Goal: Transaction & Acquisition: Purchase product/service

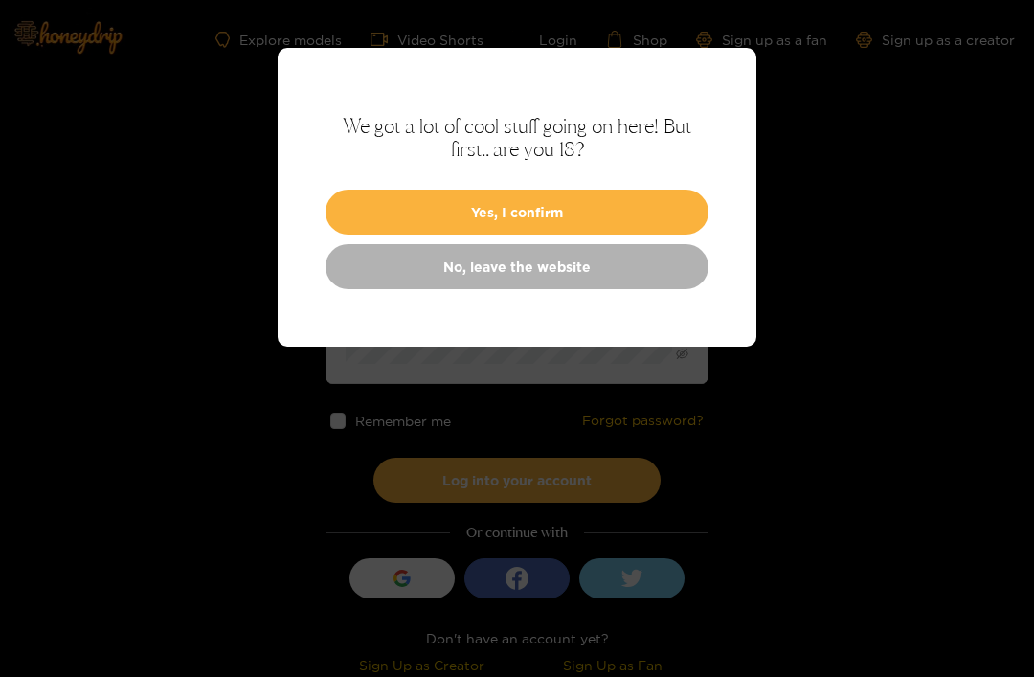
click at [606, 207] on button "Yes, I confirm" at bounding box center [517, 212] width 383 height 45
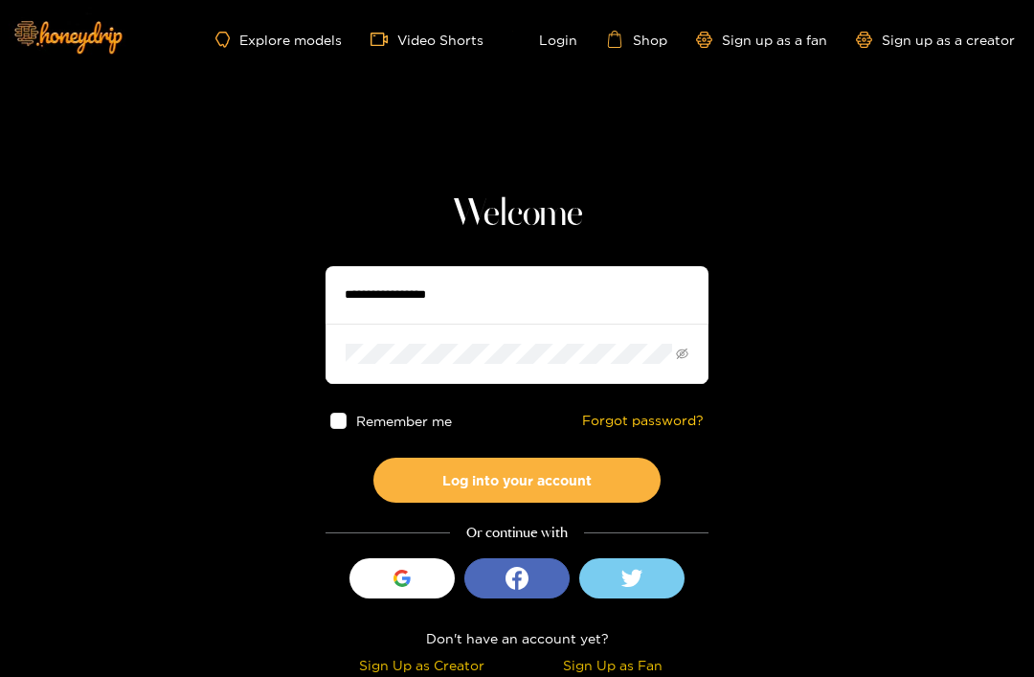
scroll to position [4, 0]
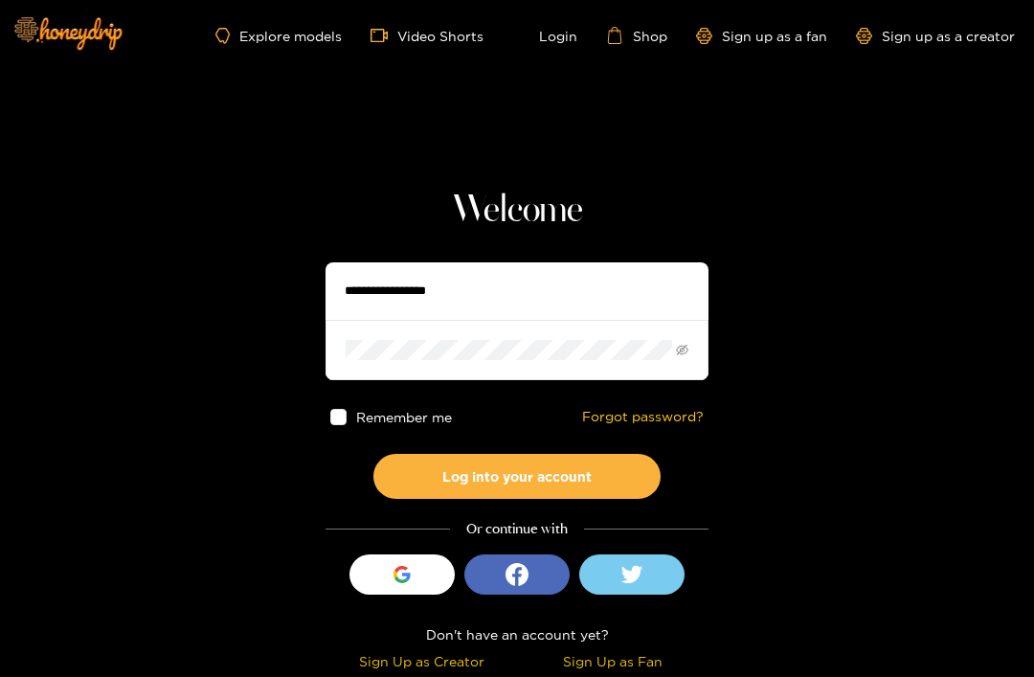
click at [395, 586] on div "button" at bounding box center [402, 574] width 36 height 36
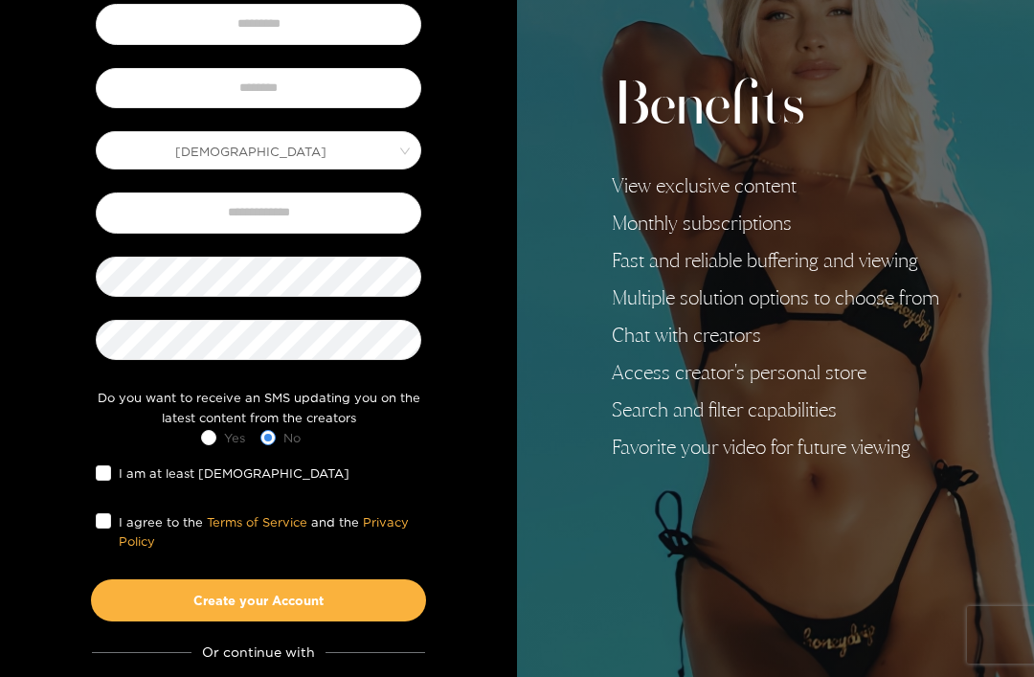
scroll to position [222, 0]
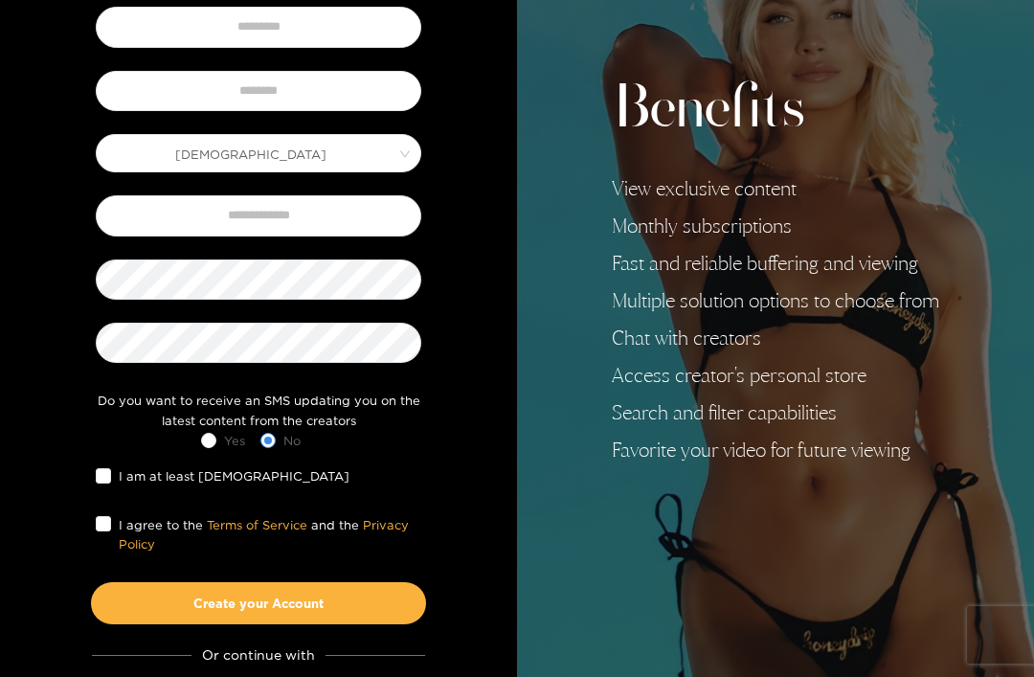
click at [91, 478] on div "I am at least [DEMOGRAPHIC_DATA]" at bounding box center [258, 476] width 335 height 40
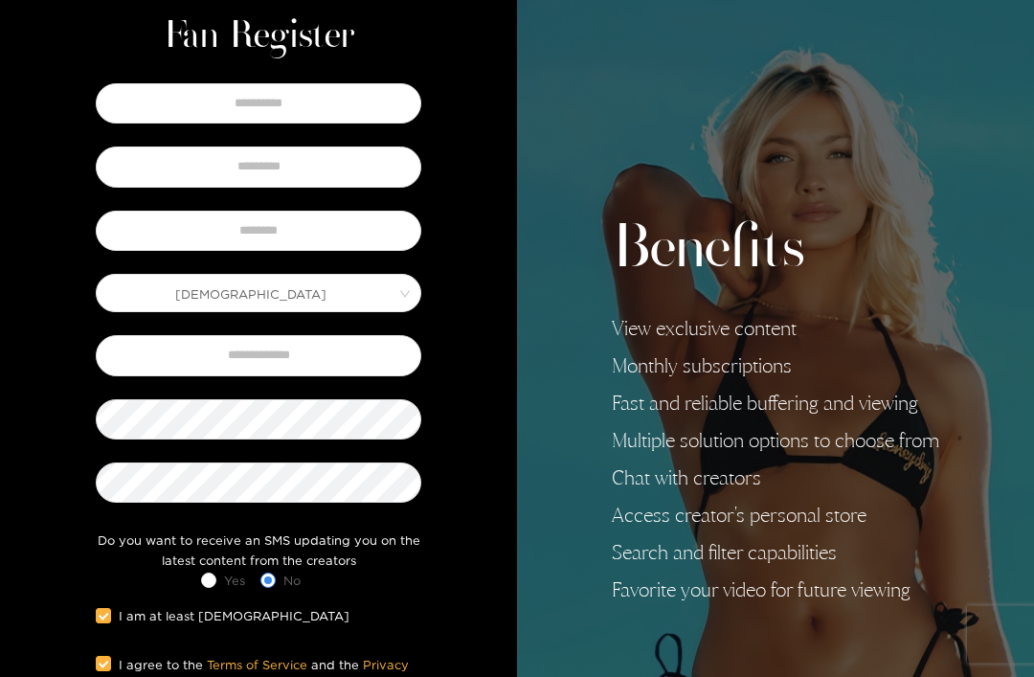
scroll to position [0, 0]
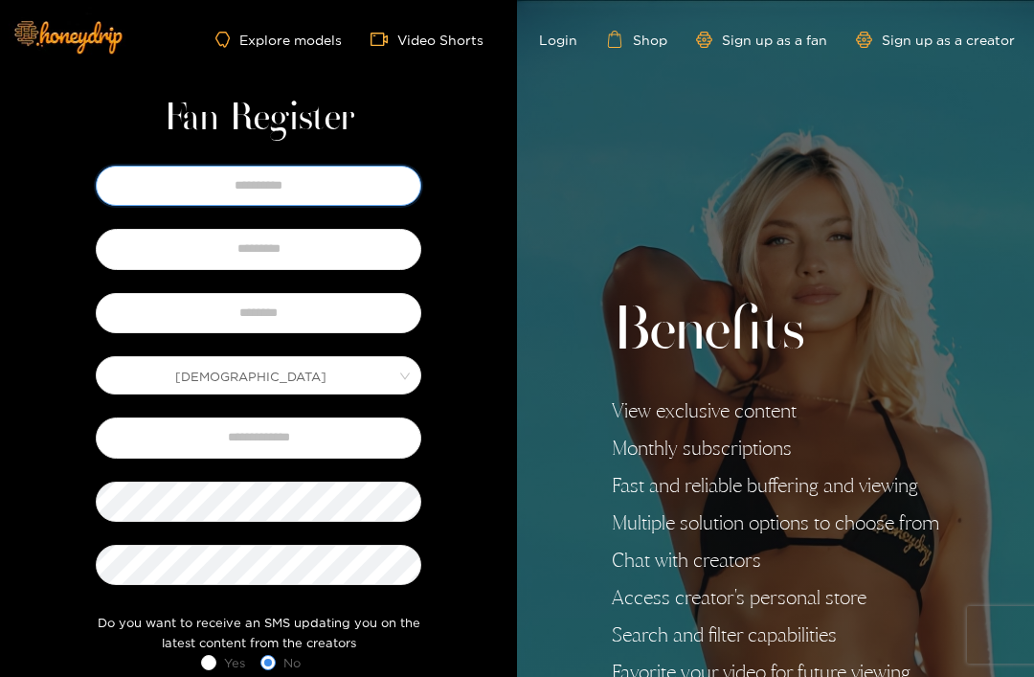
click at [379, 190] on input "text" at bounding box center [259, 186] width 326 height 40
type input "****"
click at [367, 258] on input "text" at bounding box center [259, 249] width 326 height 40
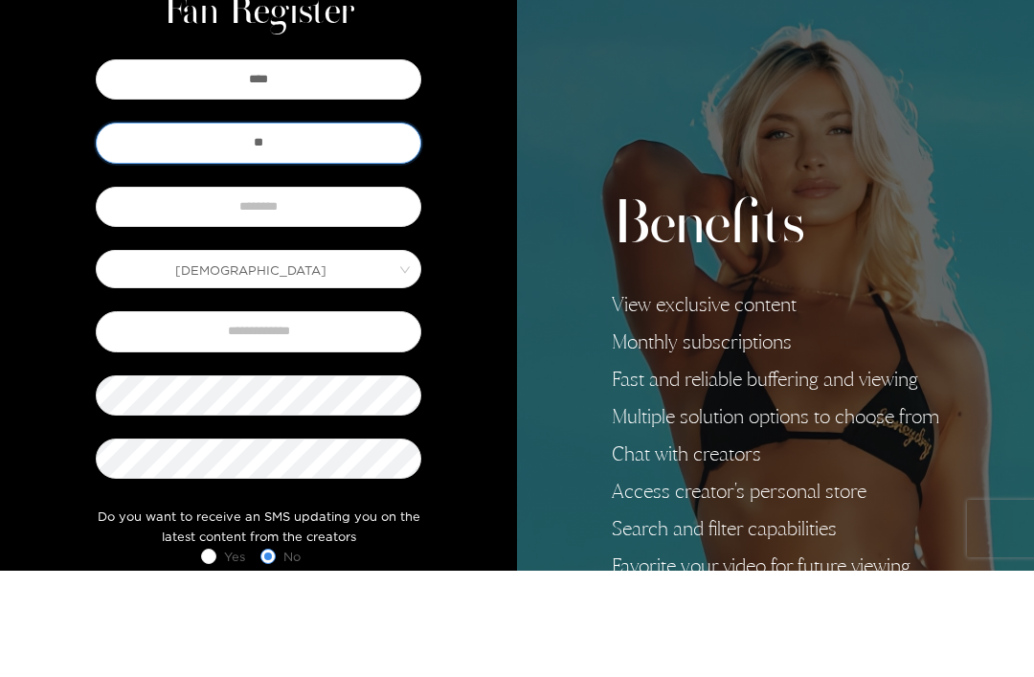
type input "**"
click at [351, 293] on input "text" at bounding box center [259, 313] width 326 height 40
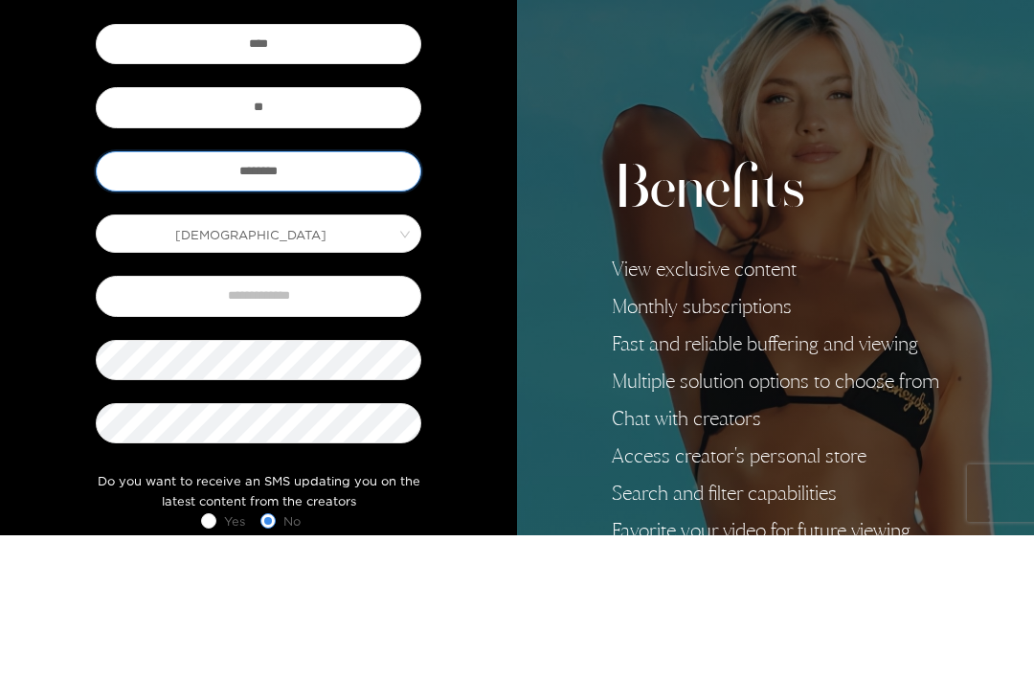
type input "********"
click at [364, 418] on input "text" at bounding box center [259, 438] width 326 height 40
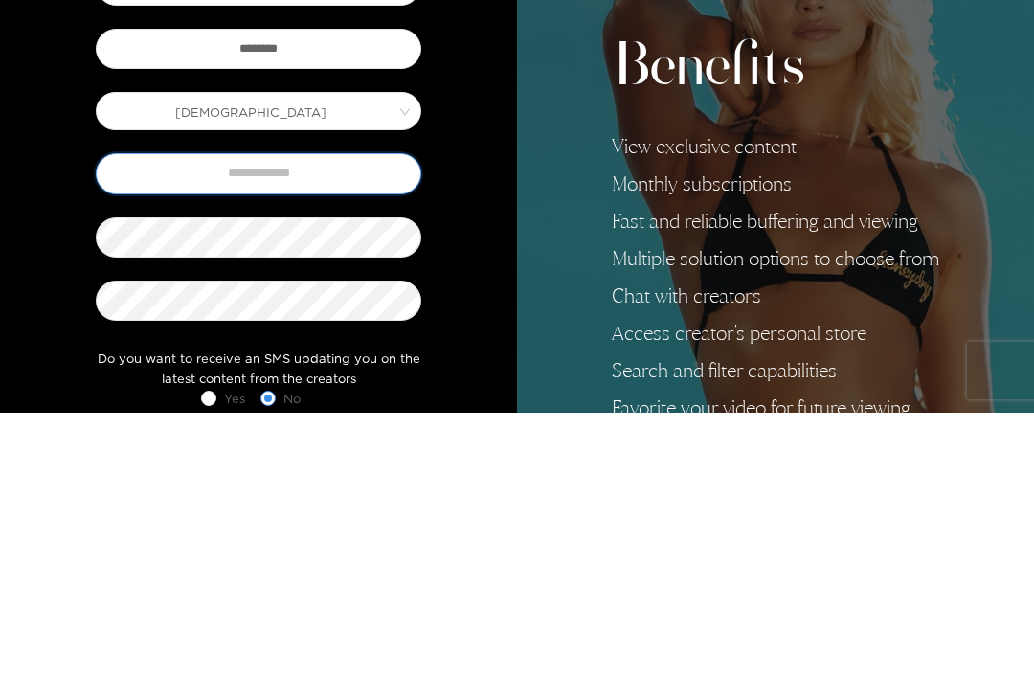
type input "**********"
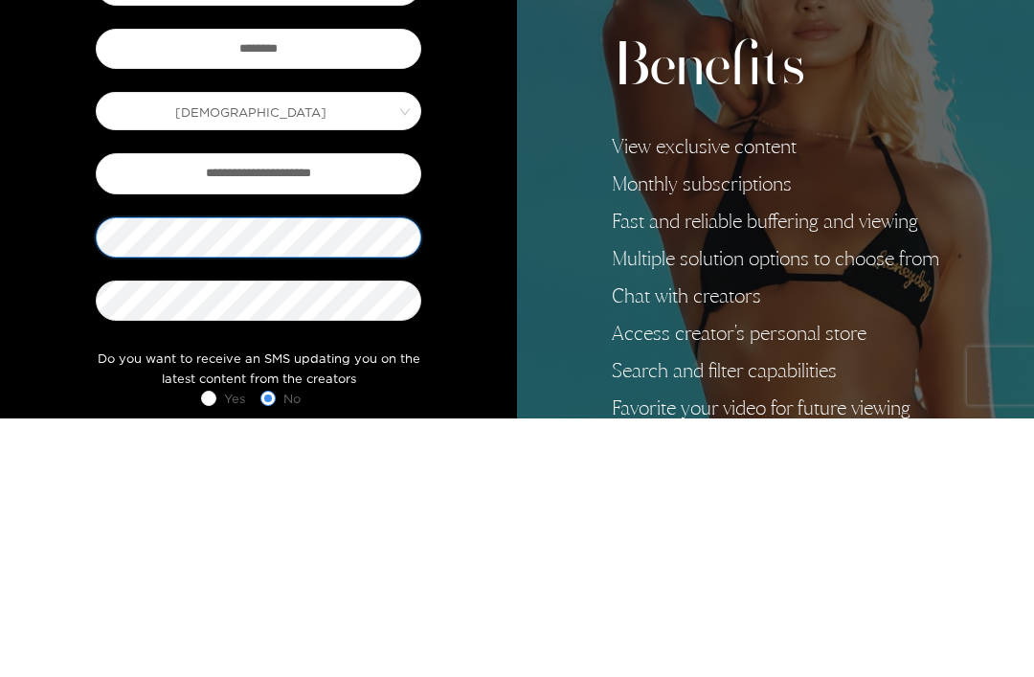
scroll to position [254, 0]
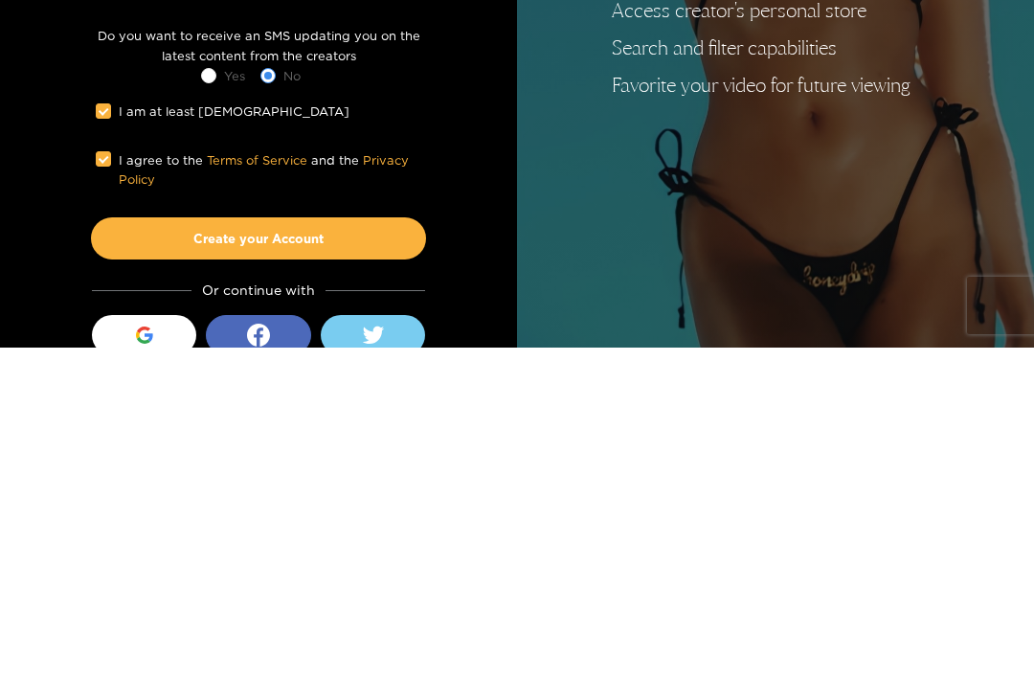
click at [387, 547] on button "Create your Account" at bounding box center [258, 568] width 335 height 42
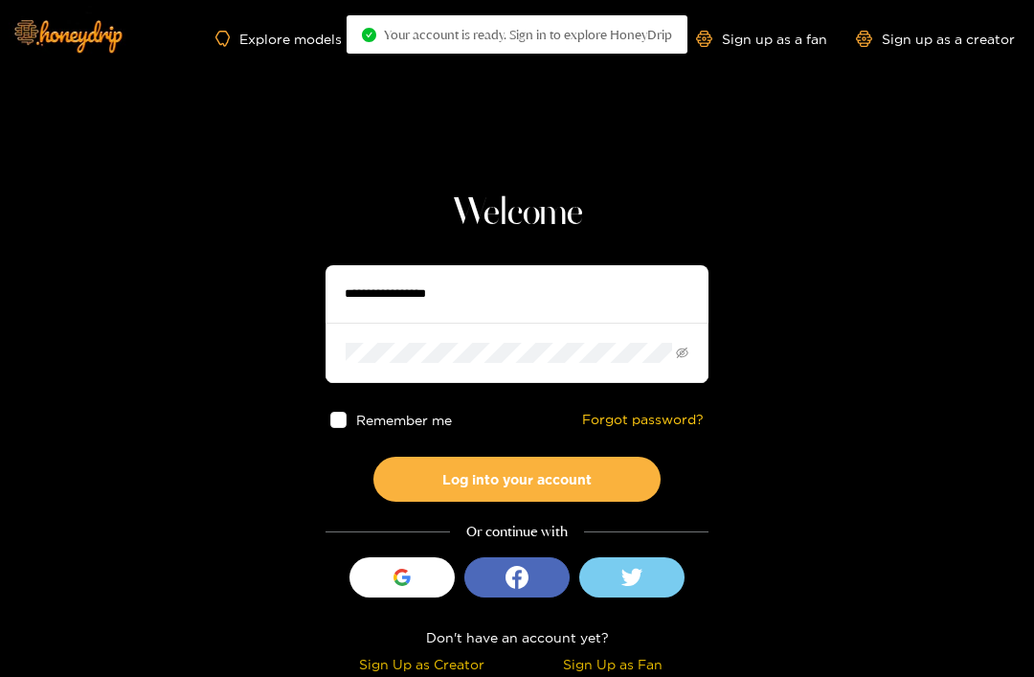
scroll to position [4, 0]
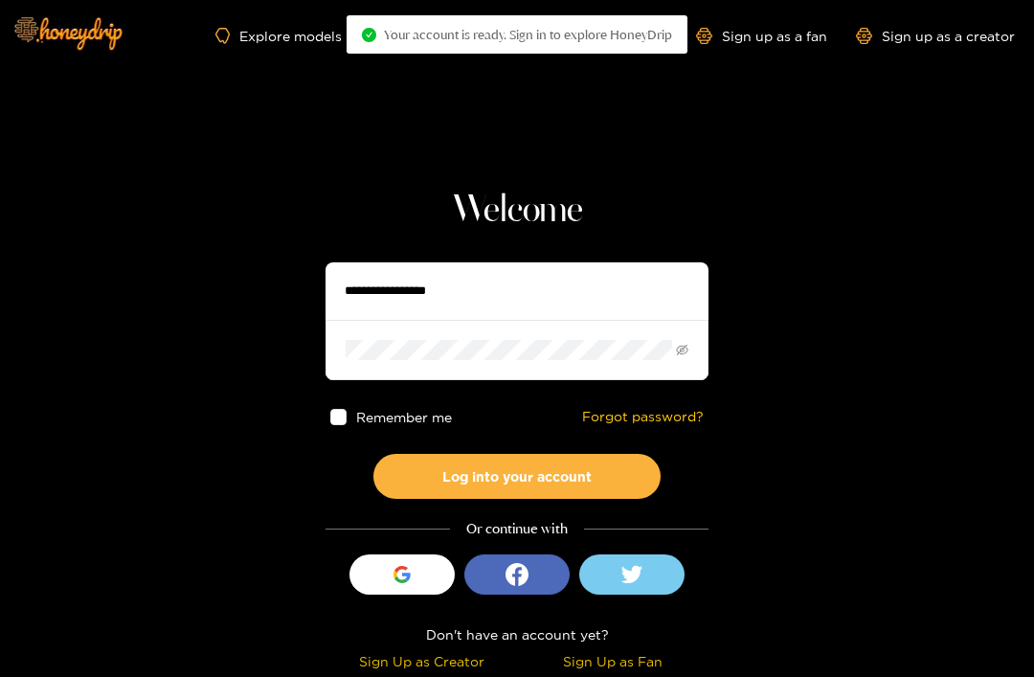
click at [530, 299] on input "text" at bounding box center [517, 290] width 383 height 57
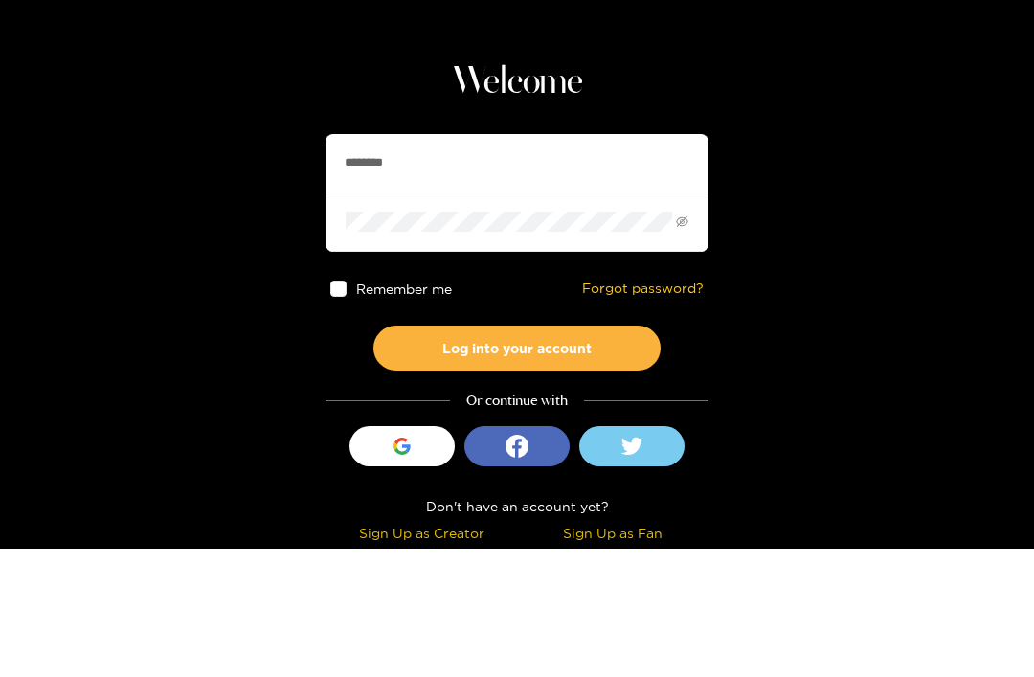
type input "********"
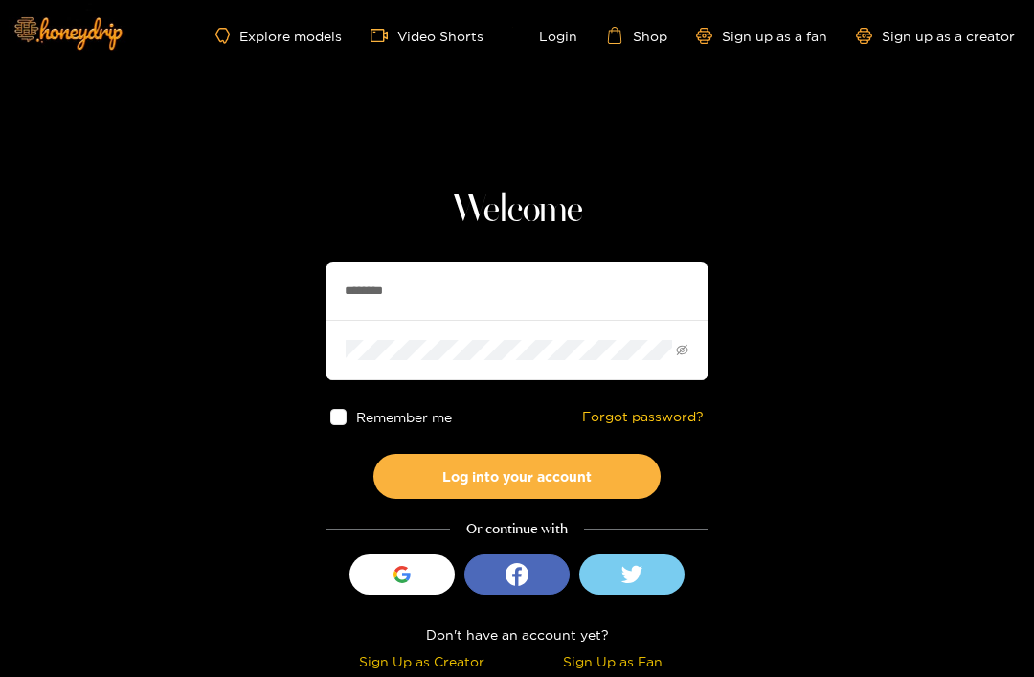
click at [615, 477] on button "Log into your account" at bounding box center [517, 476] width 287 height 45
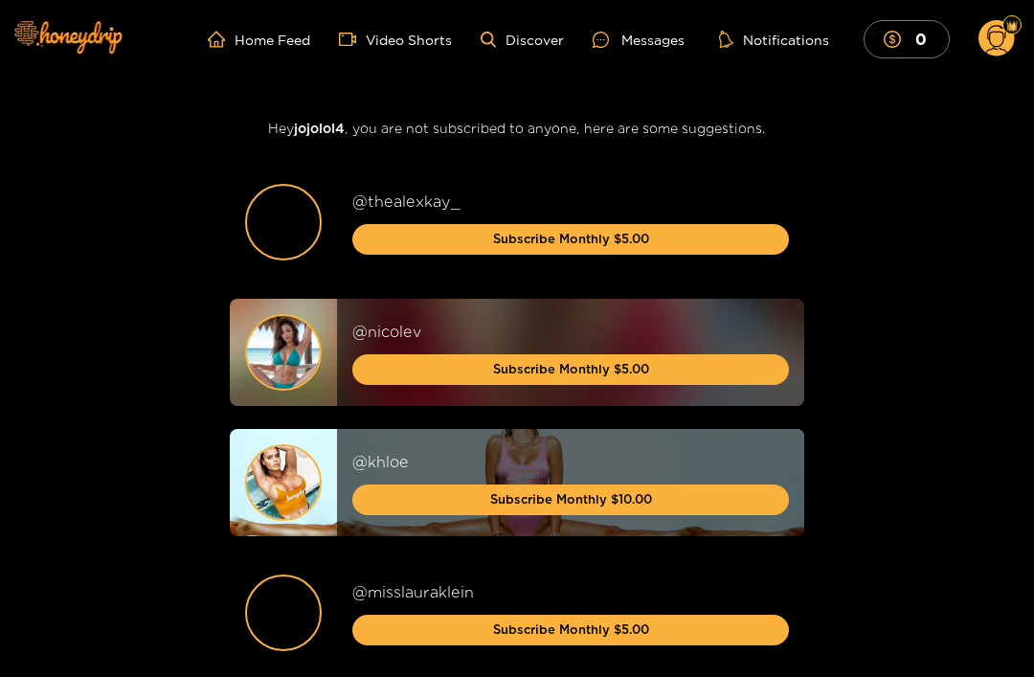
click at [497, 47] on link "Discover" at bounding box center [522, 40] width 83 height 16
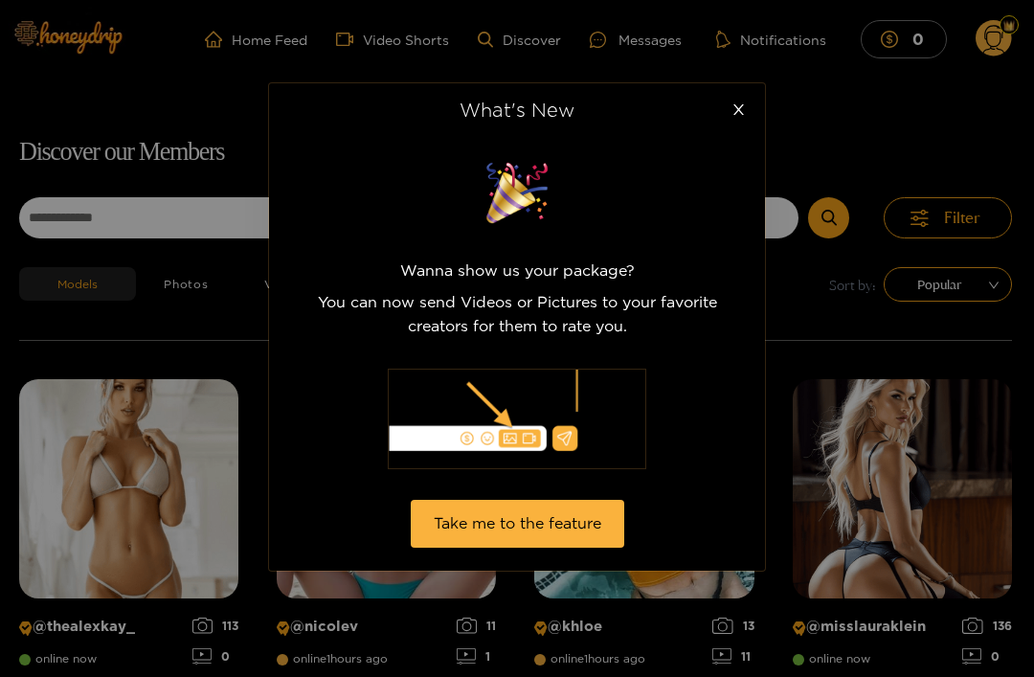
click at [754, 116] on span "Close" at bounding box center [739, 110] width 54 height 54
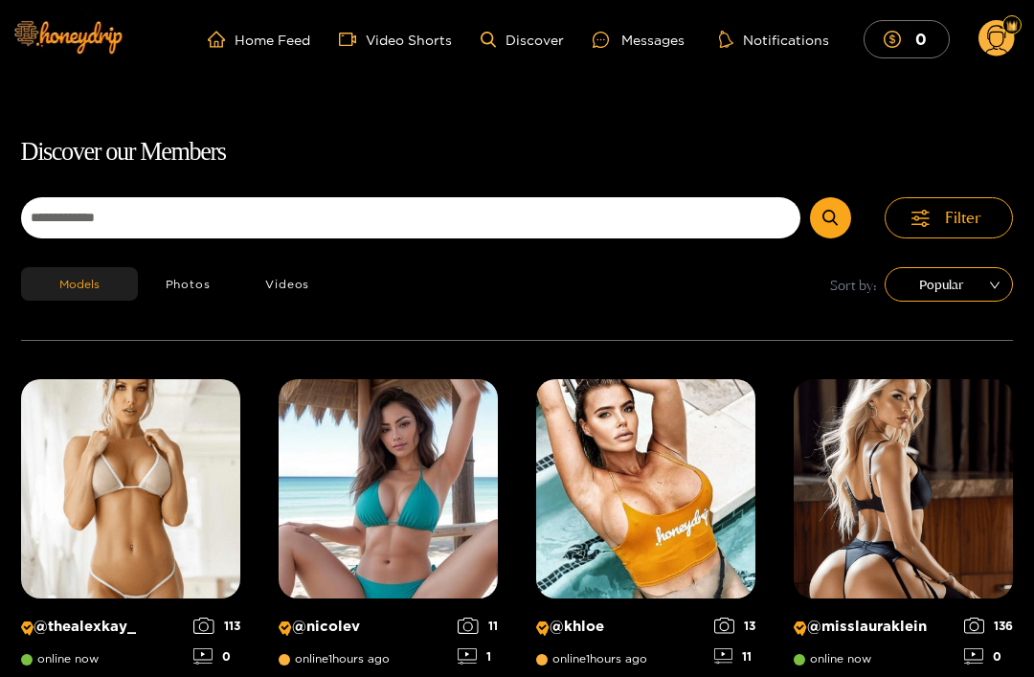
scroll to position [9, 0]
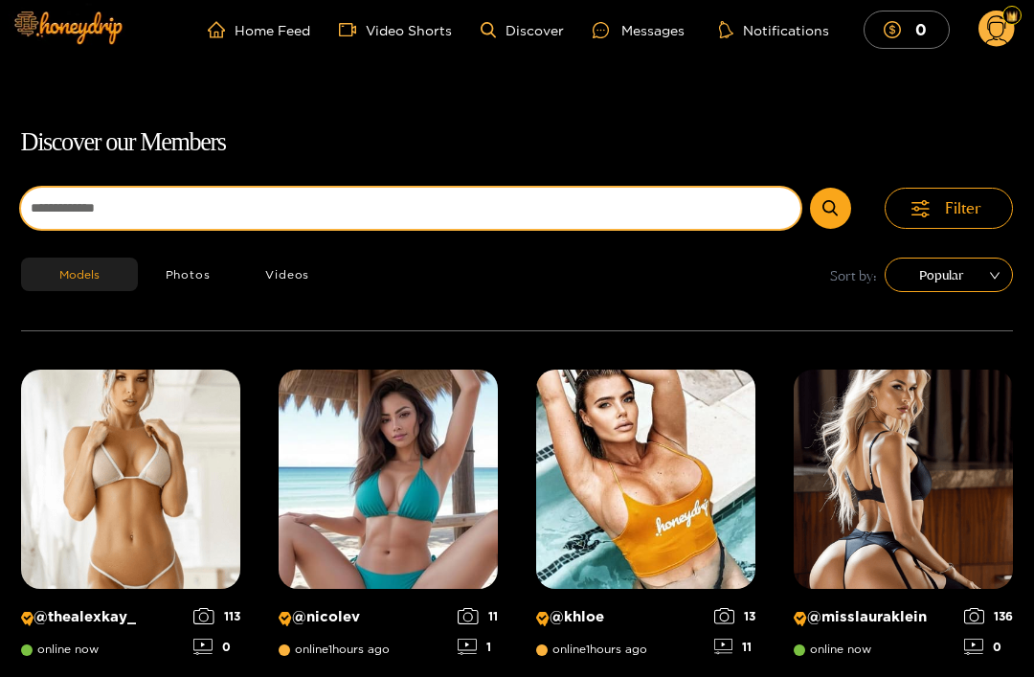
click at [485, 227] on input at bounding box center [411, 209] width 780 height 41
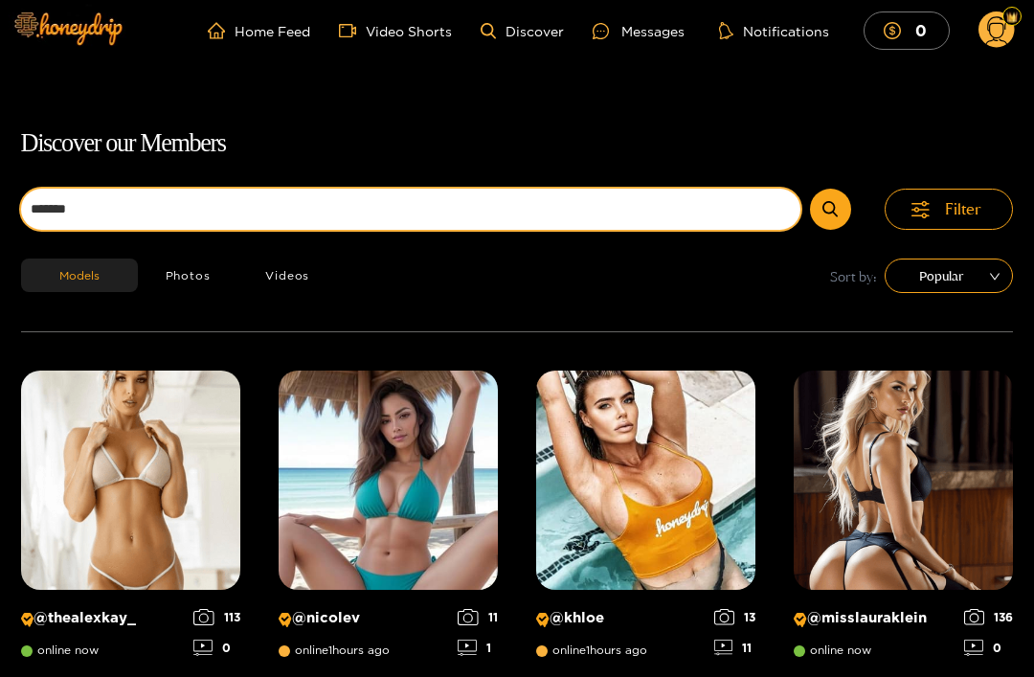
type input "*******"
click at [831, 208] on button "submit" at bounding box center [830, 209] width 41 height 41
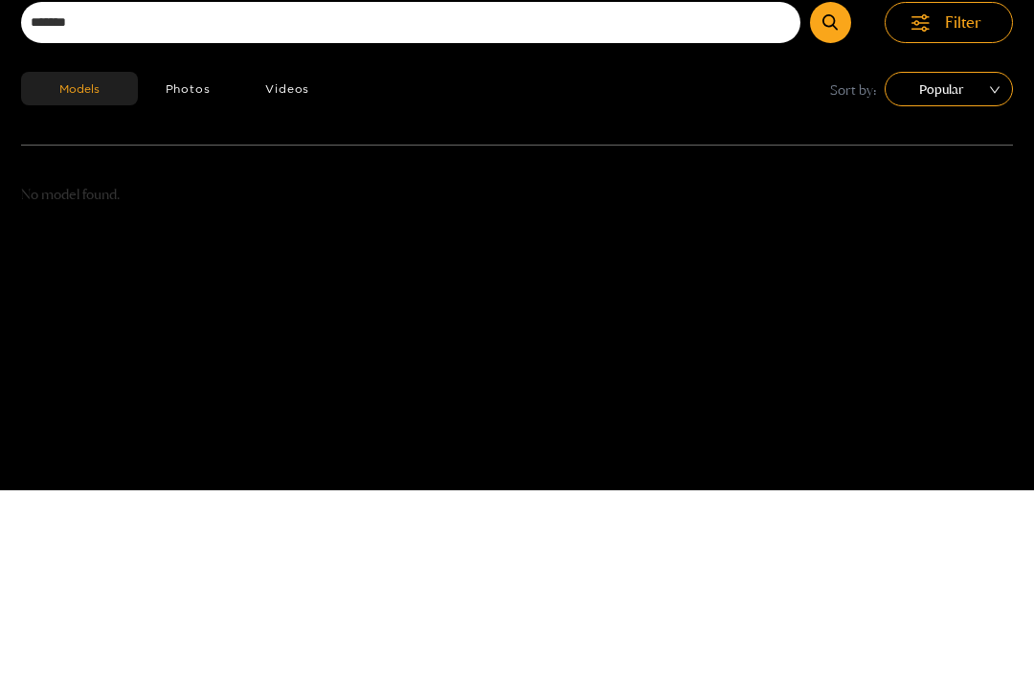
click at [193, 259] on button "Photos" at bounding box center [188, 276] width 101 height 34
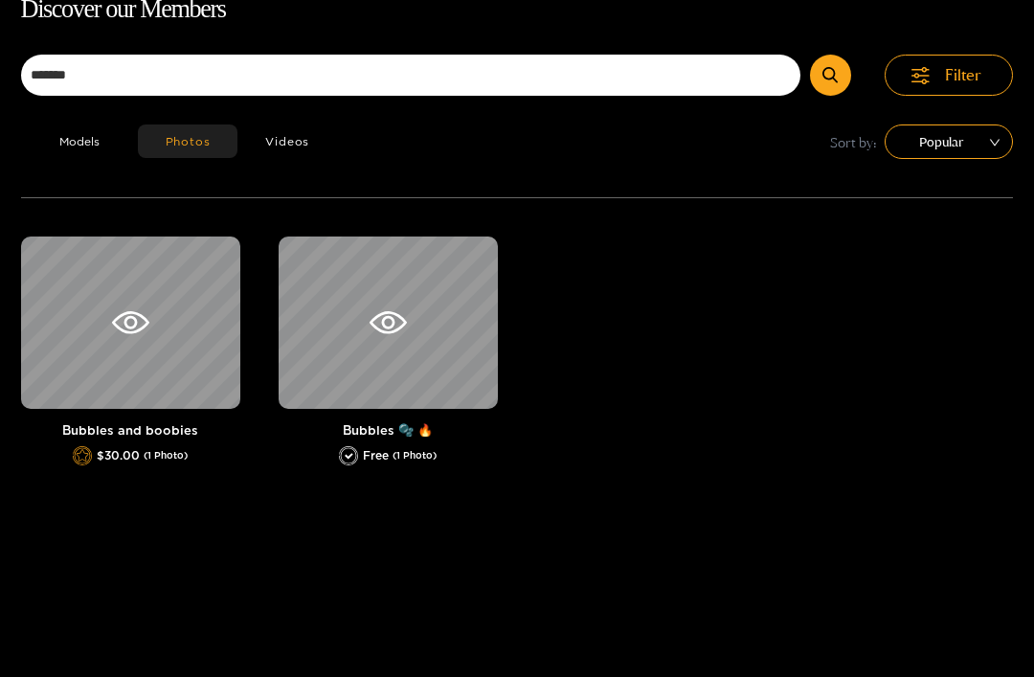
scroll to position [123, 0]
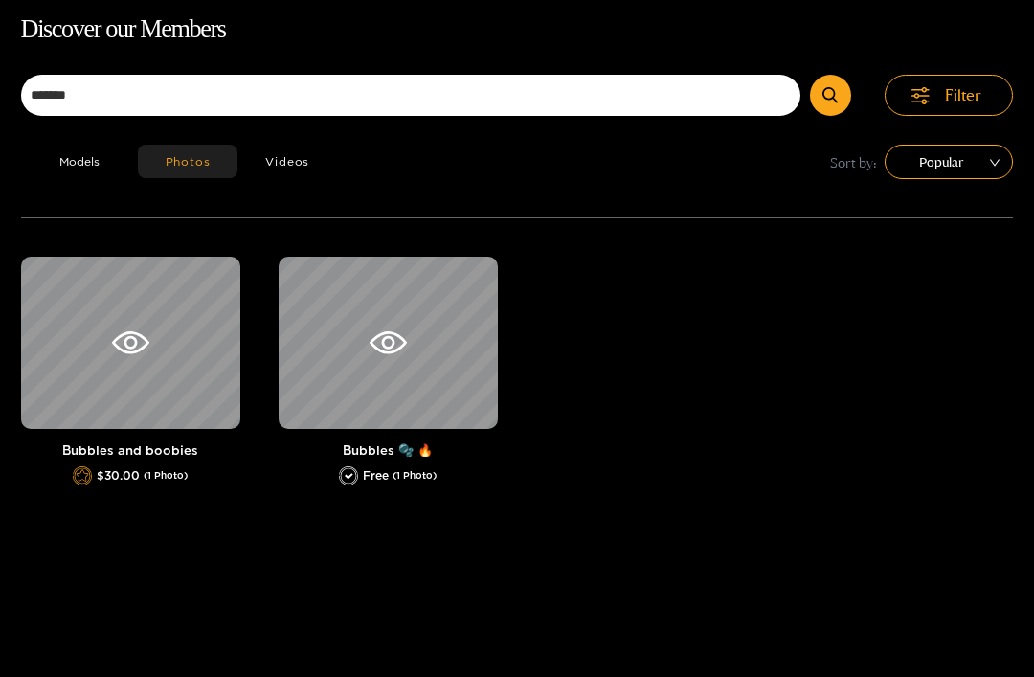
click at [174, 460] on div "Bubbles and boobies $30.00 (1 Photo)" at bounding box center [130, 371] width 219 height 229
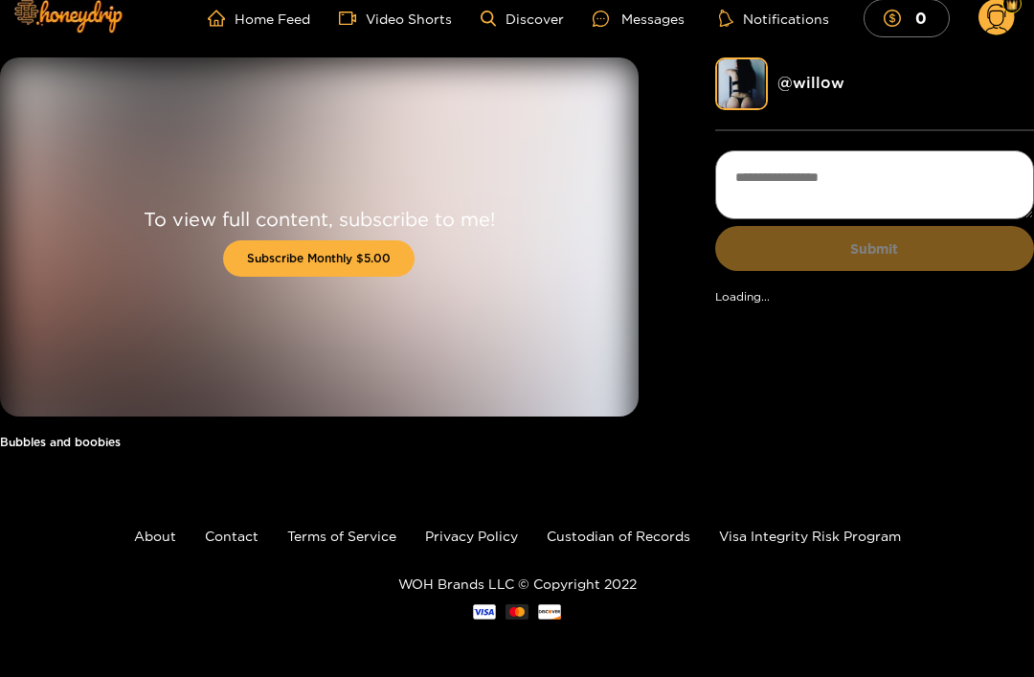
scroll to position [21, 0]
click at [514, 11] on link "Discover" at bounding box center [522, 19] width 83 height 16
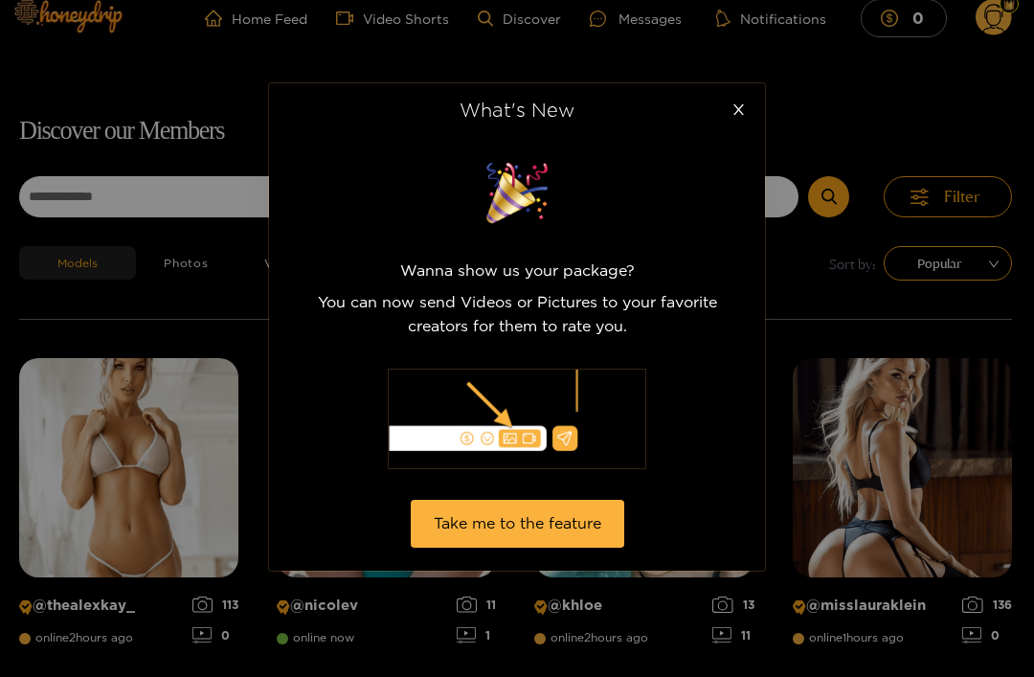
click at [736, 103] on icon "close" at bounding box center [739, 109] width 14 height 14
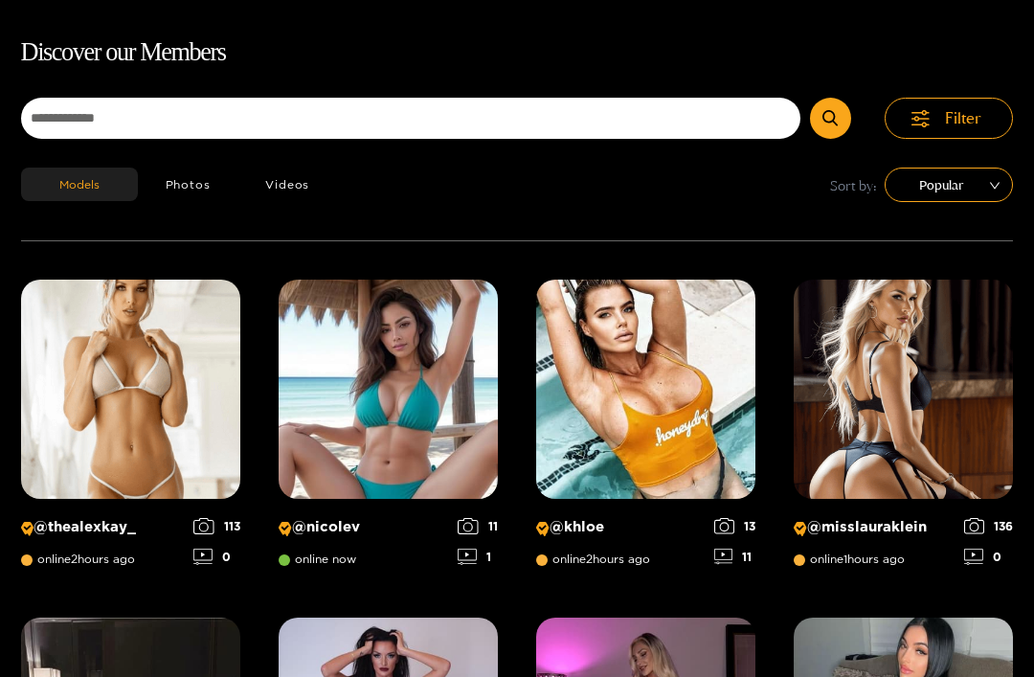
scroll to position [123, 0]
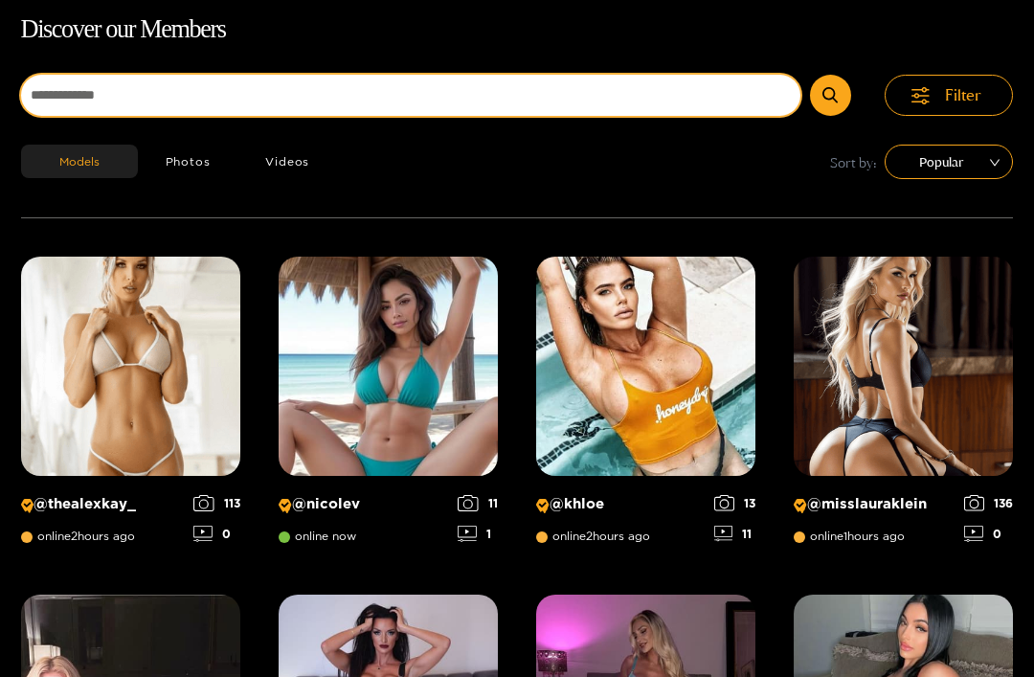
click at [470, 93] on input at bounding box center [411, 95] width 780 height 41
click at [831, 95] on button "submit" at bounding box center [830, 95] width 41 height 41
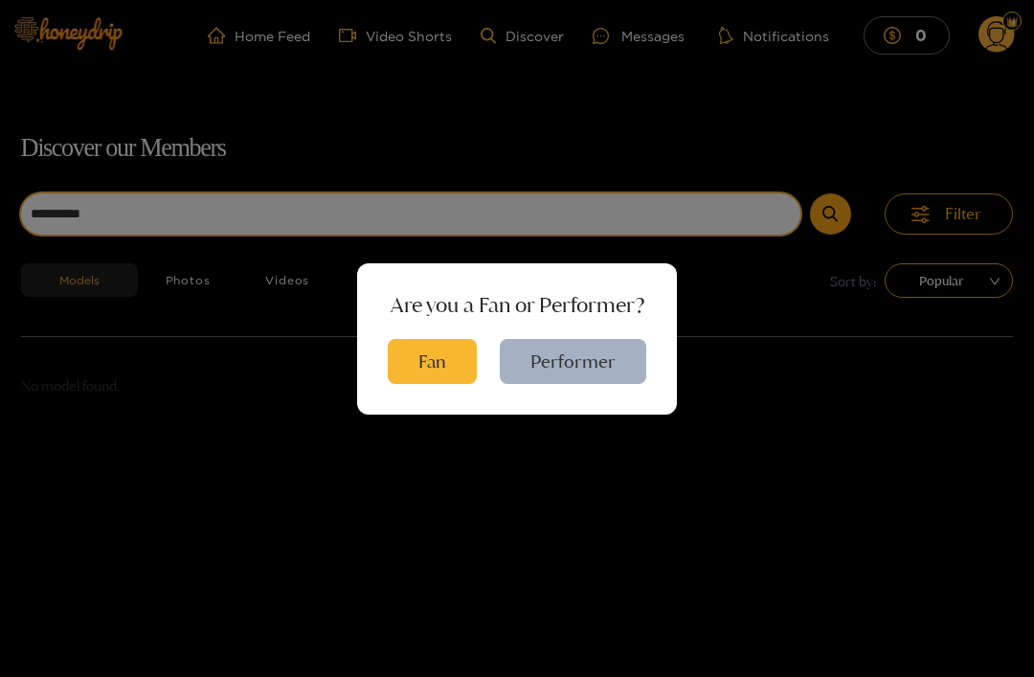
scroll to position [0, 0]
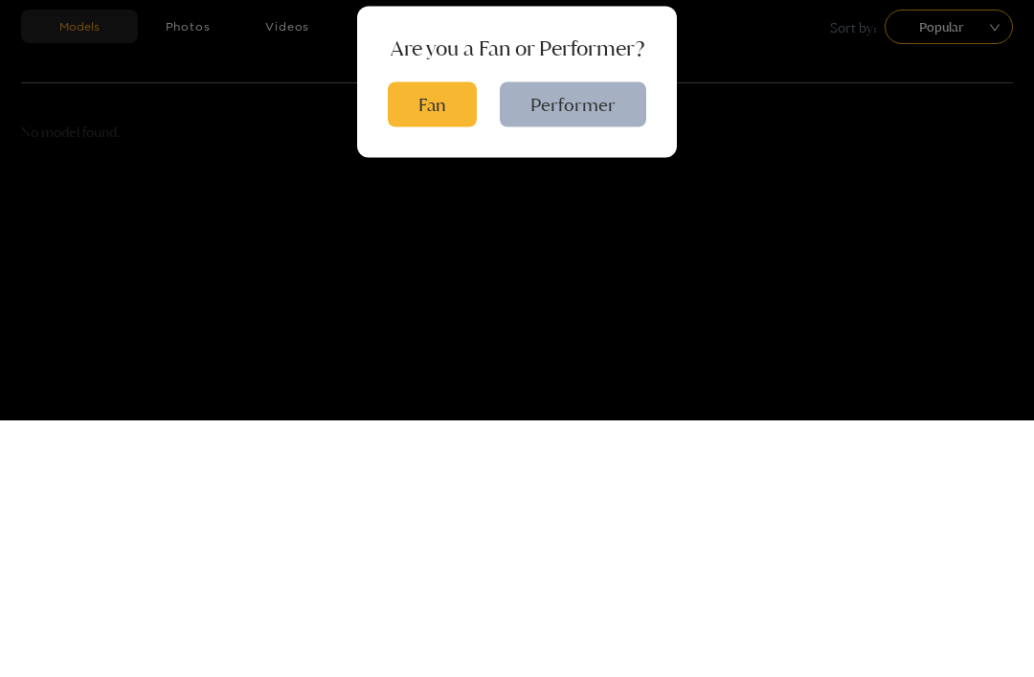
type input "**********"
click at [449, 339] on button "Fan" at bounding box center [432, 361] width 89 height 45
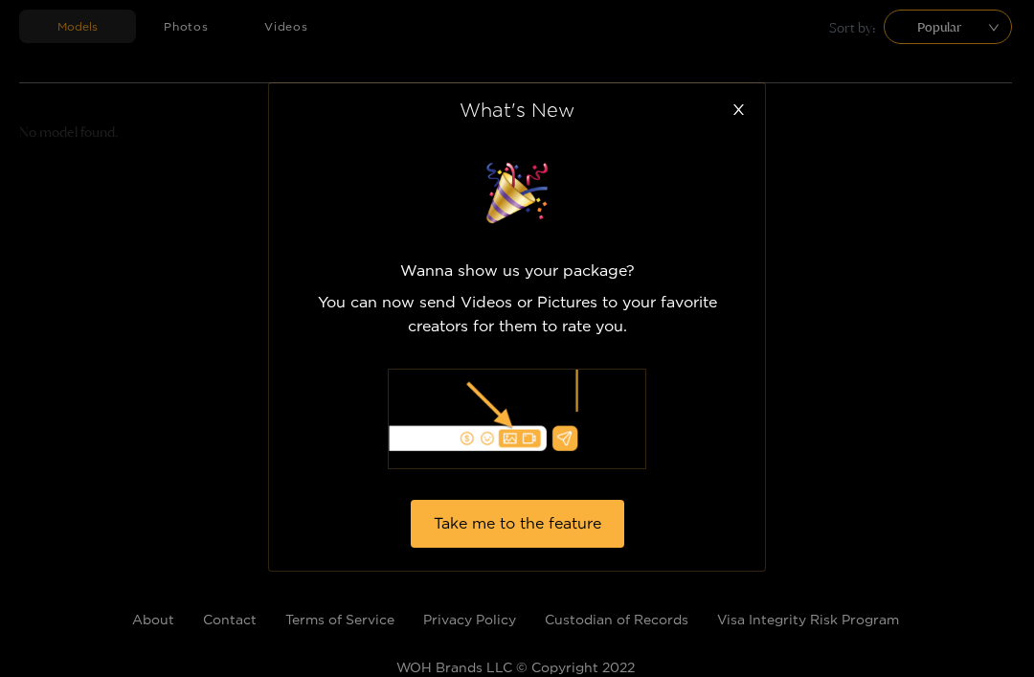
click at [745, 117] on icon "close" at bounding box center [739, 109] width 14 height 14
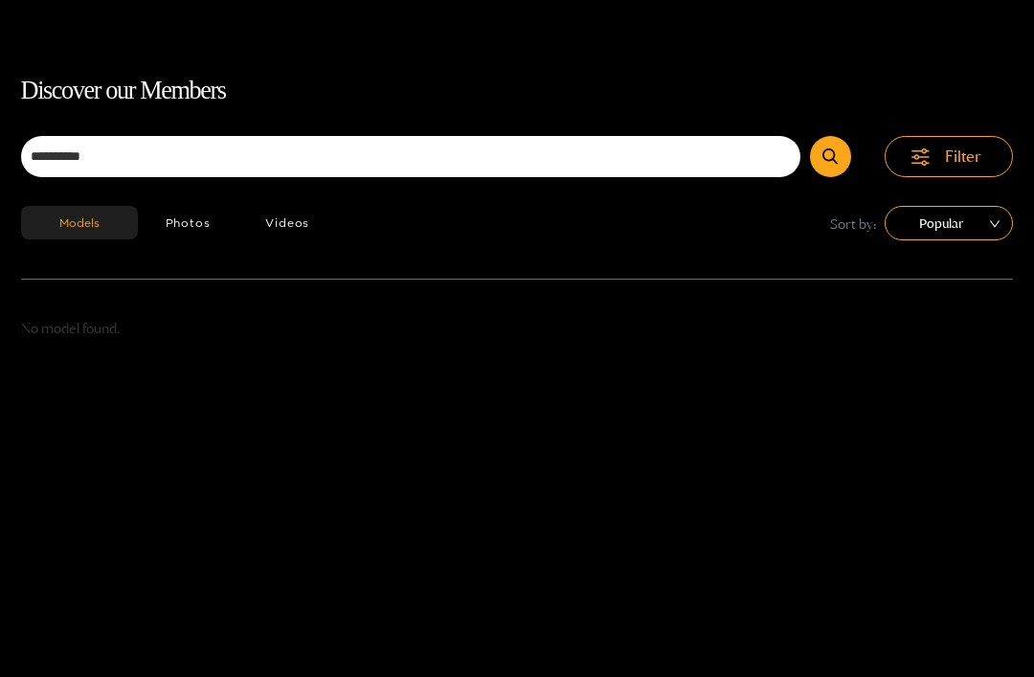
scroll to position [0, 0]
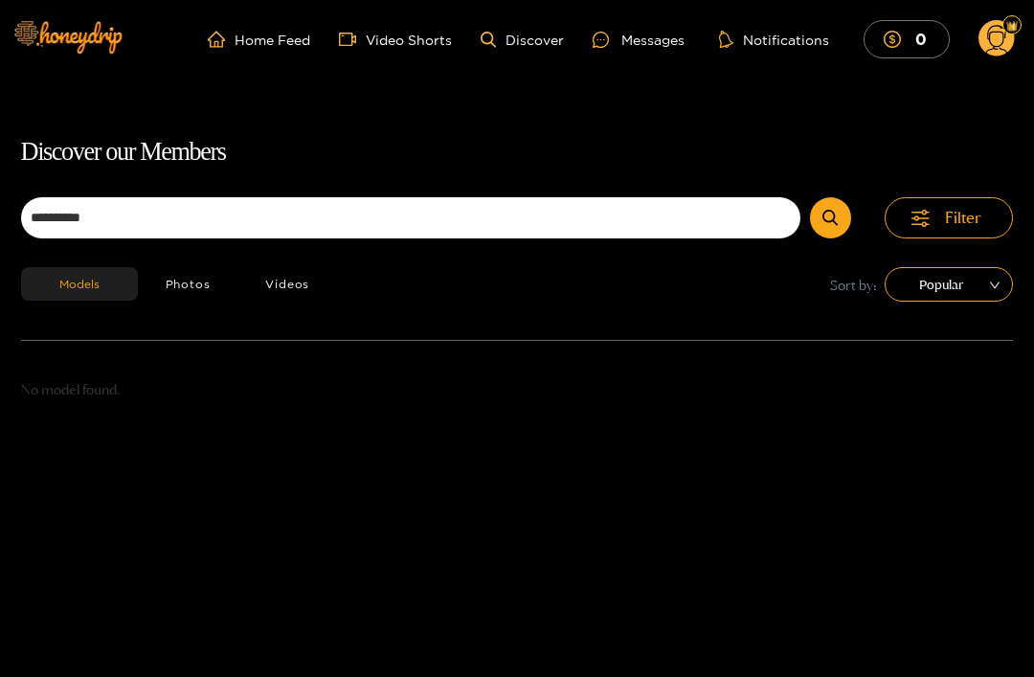
click at [366, 37] on link "Video Shorts" at bounding box center [395, 39] width 113 height 17
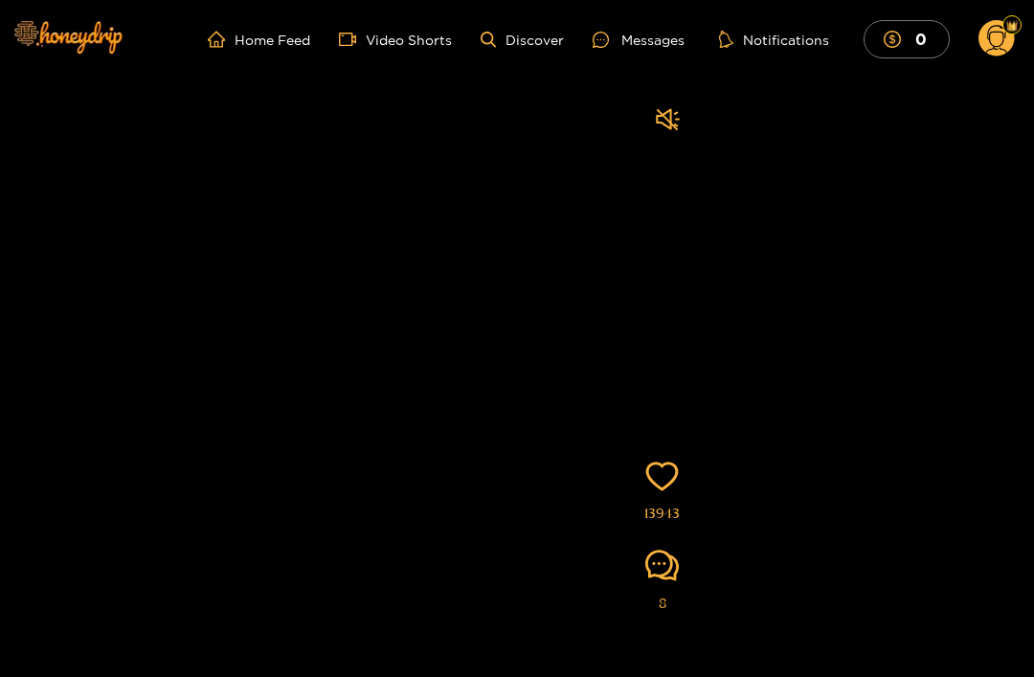
click at [666, 120] on icon "sound" at bounding box center [668, 119] width 24 height 24
click at [231, 42] on link "Home Feed" at bounding box center [259, 39] width 102 height 17
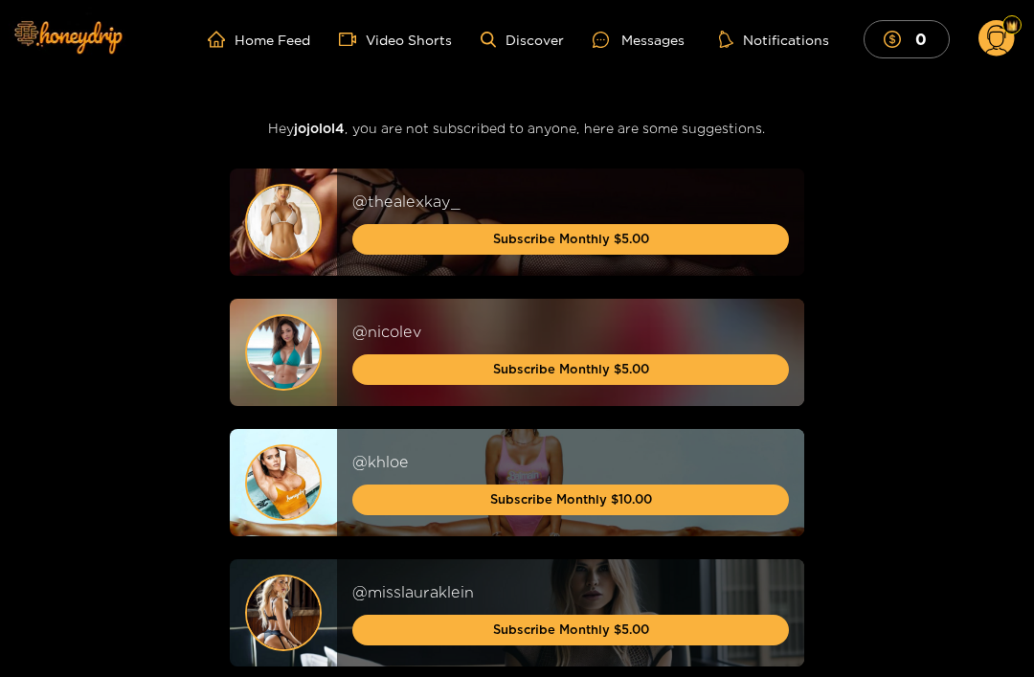
click at [505, 44] on link "Discover" at bounding box center [522, 40] width 83 height 16
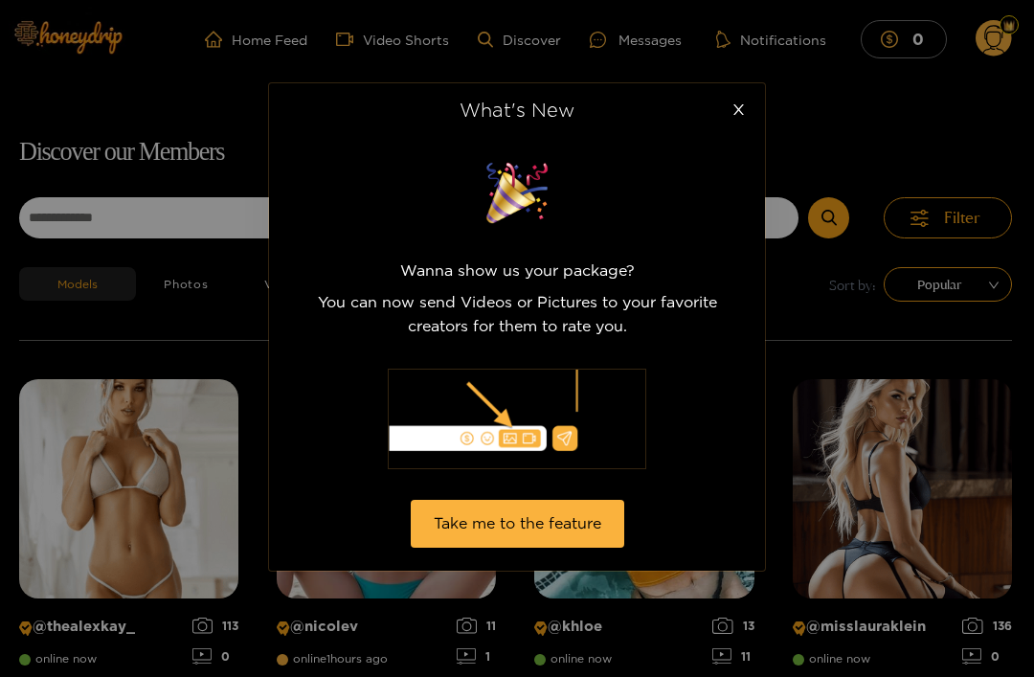
click at [745, 114] on icon "close" at bounding box center [739, 109] width 14 height 14
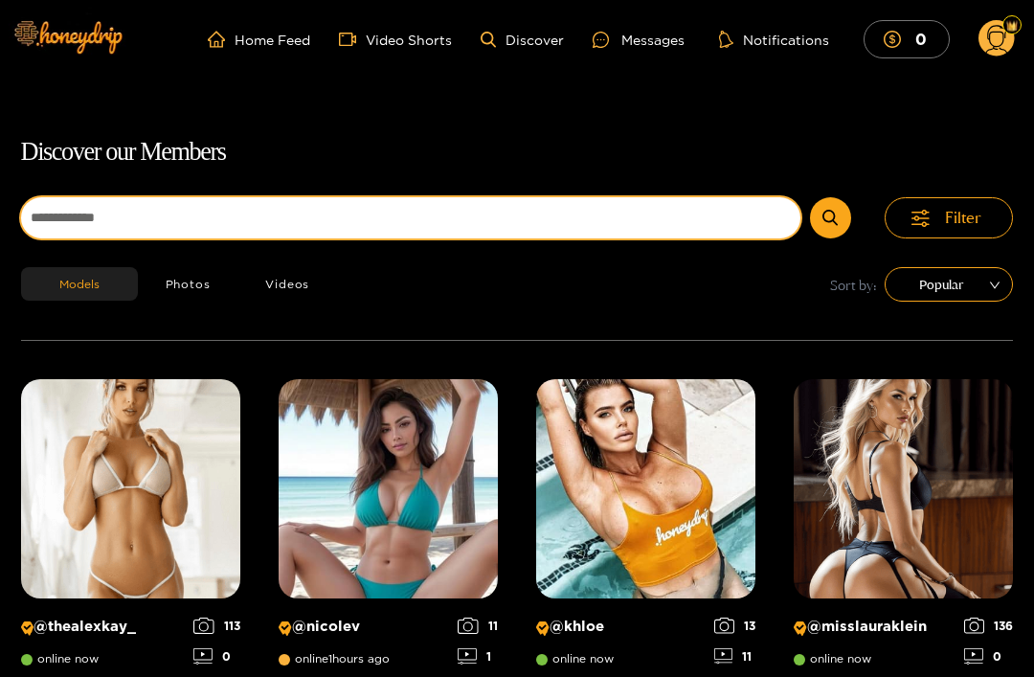
click at [559, 236] on input at bounding box center [411, 217] width 780 height 41
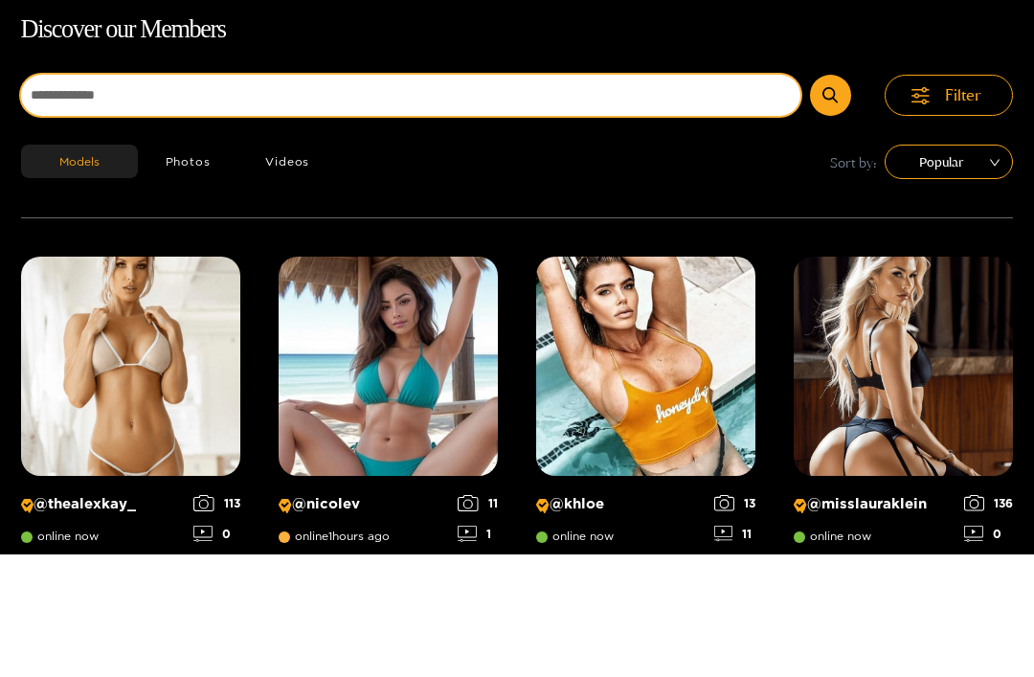
type input "*"
type input "**********"
click at [831, 197] on button "submit" at bounding box center [830, 217] width 41 height 41
